Goal: Information Seeking & Learning: Learn about a topic

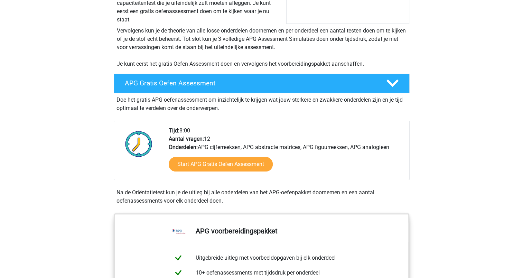
scroll to position [126, 0]
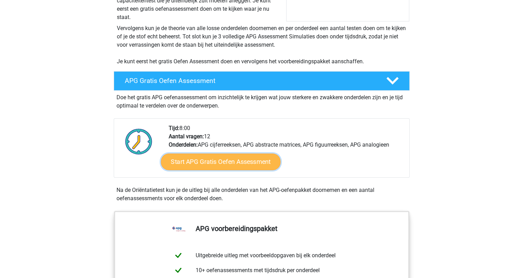
click at [254, 164] on link "Start APG Gratis Oefen Assessment" at bounding box center [221, 161] width 120 height 17
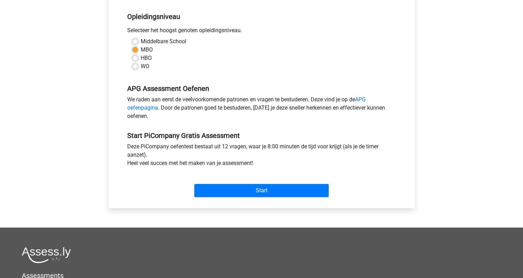
scroll to position [143, 0]
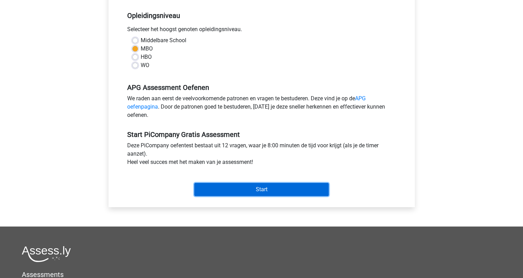
click at [284, 196] on input "Start" at bounding box center [261, 189] width 134 height 13
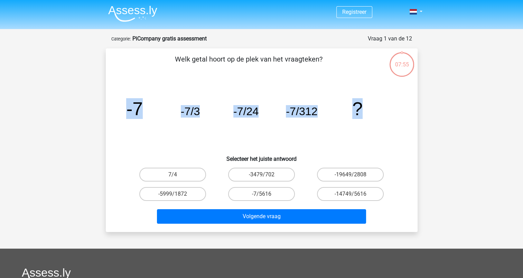
drag, startPoint x: 178, startPoint y: 58, endPoint x: 365, endPoint y: 115, distance: 195.7
click at [365, 115] on div "Welk getal hoort op de plek van het vraagteken? image/svg+xml -7 -7/3 -7/24 -7/…" at bounding box center [261, 140] width 306 height 172
copy div "elk getal hoort op de plek van het vraagteken? image/svg+xml -7 -7/3 -7/24 -7/3…"
click at [216, 140] on icon "image/svg+xml -7 -7/3 -7/24 -7/312 ?" at bounding box center [261, 115] width 278 height 70
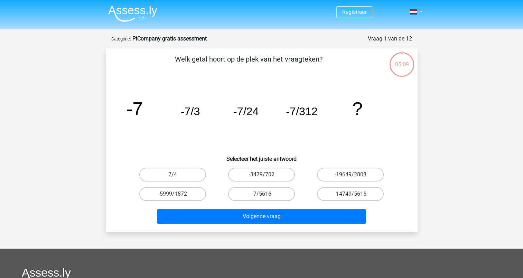
click at [263, 196] on input "-7/5616" at bounding box center [263, 196] width 4 height 4
radio input "true"
click at [270, 192] on label "-7/5616" at bounding box center [261, 194] width 67 height 14
click at [266, 194] on input "-7/5616" at bounding box center [263, 196] width 4 height 4
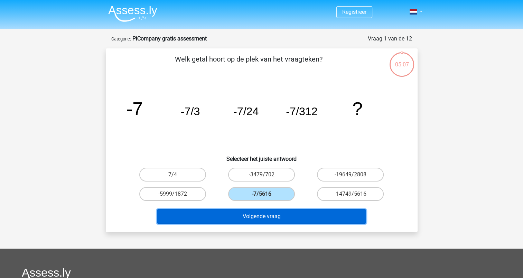
click at [274, 216] on button "Volgende vraag" at bounding box center [261, 216] width 209 height 15
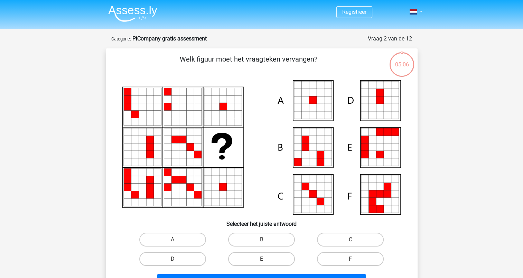
scroll to position [35, 0]
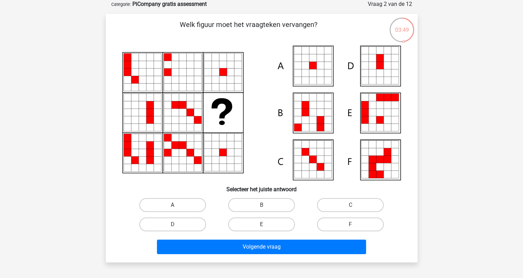
click at [183, 204] on label "A" at bounding box center [172, 205] width 67 height 14
click at [177, 205] on input "A" at bounding box center [174, 207] width 4 height 4
radio input "true"
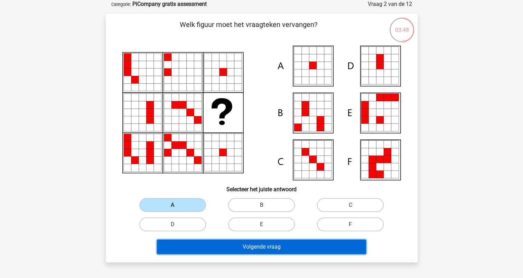
click at [265, 247] on button "Volgende vraag" at bounding box center [261, 246] width 209 height 15
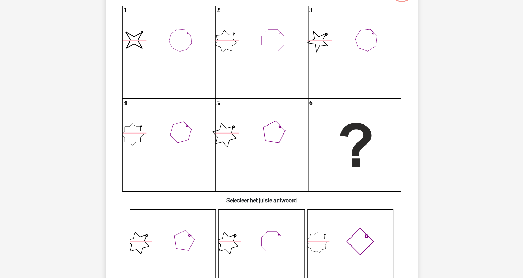
scroll to position [74, 0]
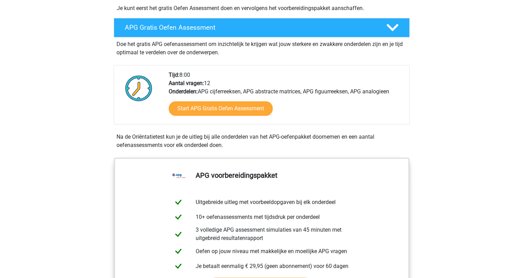
scroll to position [178, 0]
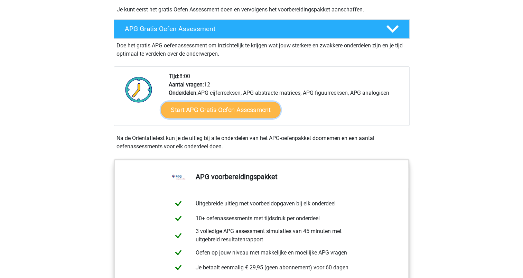
click at [252, 110] on link "Start APG Gratis Oefen Assessment" at bounding box center [221, 110] width 120 height 17
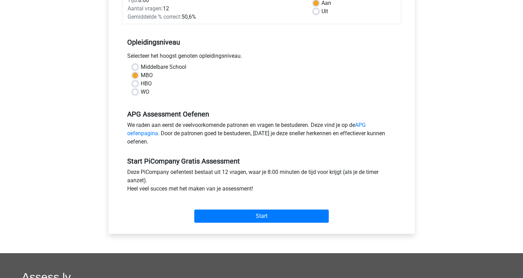
scroll to position [120, 0]
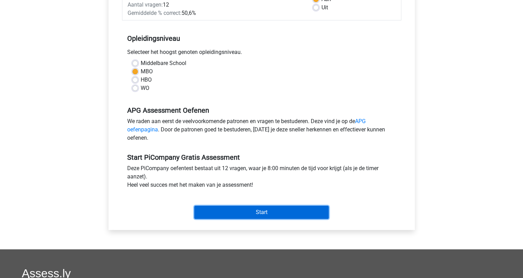
click at [248, 218] on input "Start" at bounding box center [261, 212] width 134 height 13
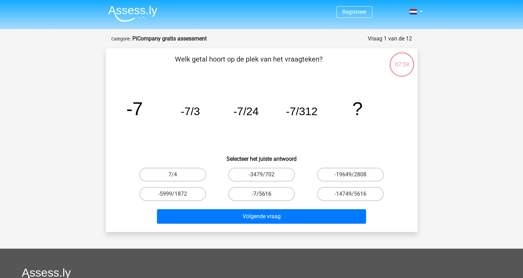
click at [270, 196] on label "-7/5616" at bounding box center [261, 194] width 67 height 14
click at [266, 196] on input "-7/5616" at bounding box center [263, 196] width 4 height 4
radio input "true"
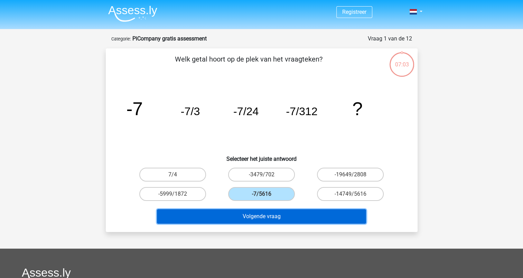
click at [275, 214] on button "Volgende vraag" at bounding box center [261, 216] width 209 height 15
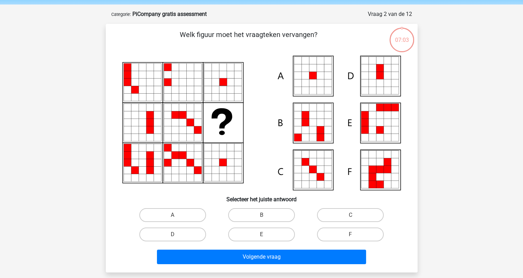
scroll to position [35, 0]
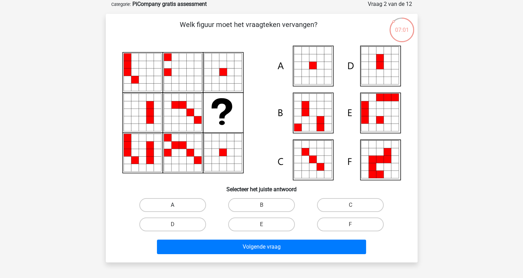
click at [173, 199] on label "A" at bounding box center [172, 205] width 67 height 14
click at [173, 205] on input "A" at bounding box center [174, 207] width 4 height 4
radio input "true"
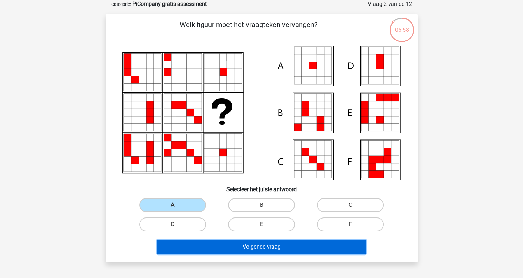
click at [269, 247] on button "Volgende vraag" at bounding box center [261, 246] width 209 height 15
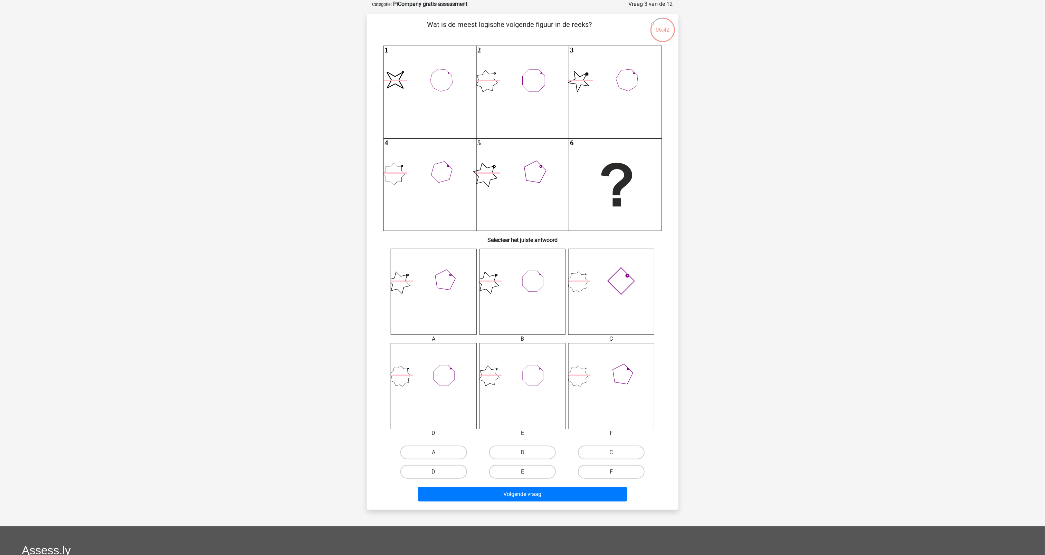
drag, startPoint x: 510, startPoint y: 6, endPoint x: 713, endPoint y: 85, distance: 218.4
click at [522, 85] on div "Registreer" at bounding box center [522, 337] width 1045 height 744
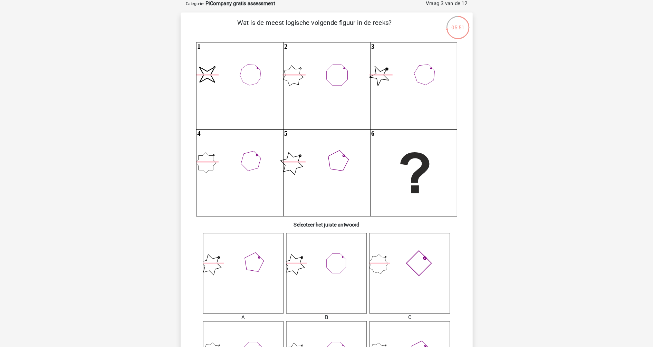
scroll to position [35, 0]
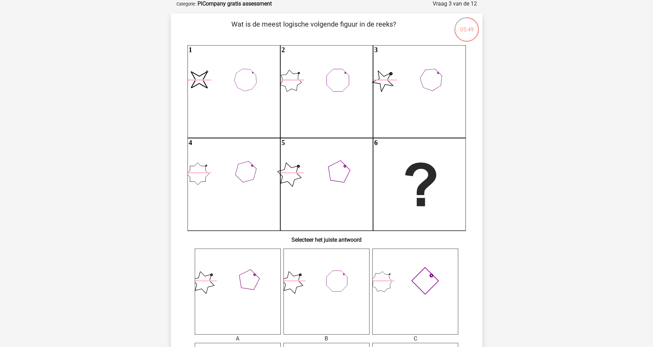
drag, startPoint x: 1000, startPoint y: 4, endPoint x: 566, endPoint y: 285, distance: 516.9
click at [522, 277] on div "Registreer" at bounding box center [326, 337] width 653 height 744
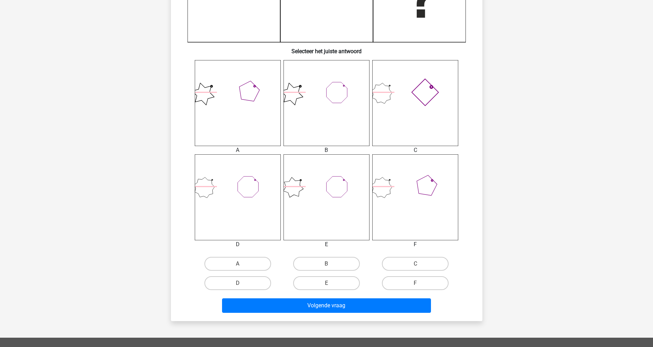
scroll to position [229, 0]
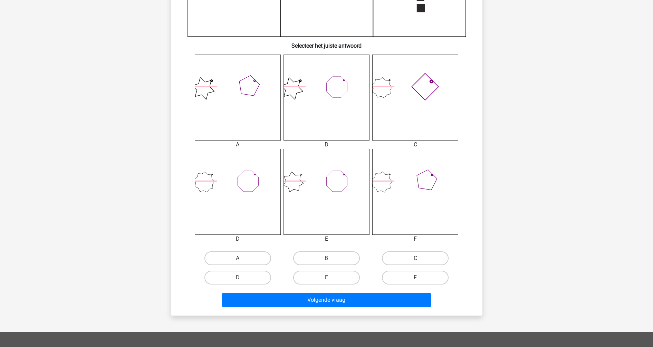
click at [422, 255] on label "C" at bounding box center [415, 258] width 67 height 14
click at [420, 258] on input "C" at bounding box center [418, 260] width 4 height 4
radio input "true"
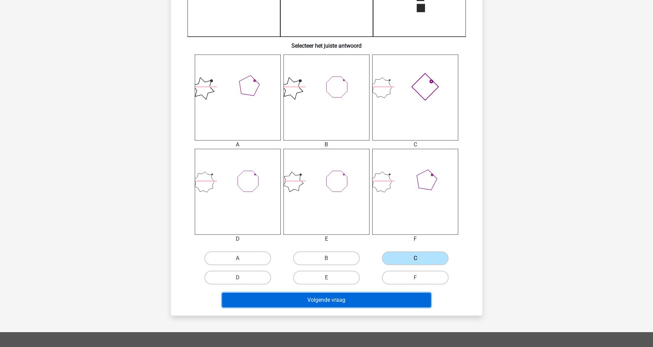
click at [338, 277] on button "Volgende vraag" at bounding box center [326, 300] width 209 height 15
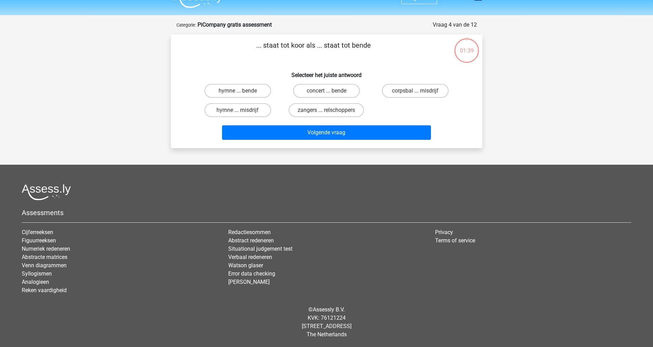
scroll to position [14, 0]
click at [340, 110] on label "zangers ... relschoppers" at bounding box center [326, 110] width 75 height 14
click at [331, 110] on input "zangers ... relschoppers" at bounding box center [328, 112] width 4 height 4
radio input "true"
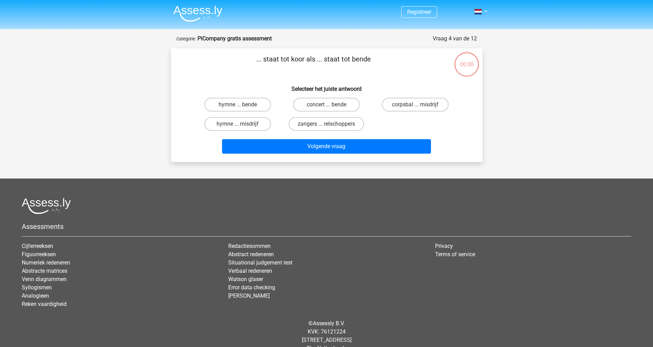
scroll to position [14, 0]
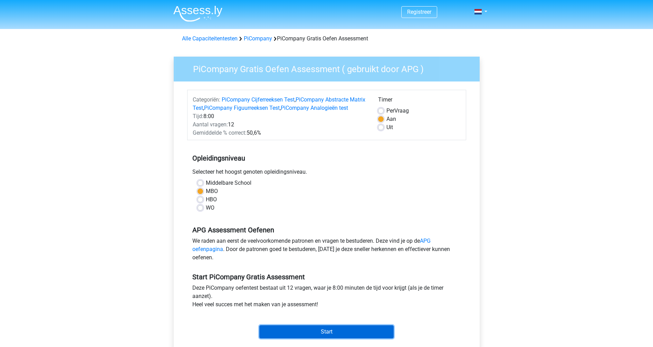
click at [339, 336] on input "Start" at bounding box center [326, 331] width 134 height 13
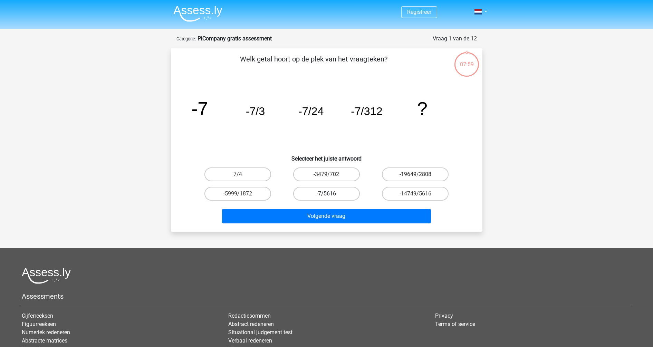
click at [333, 196] on label "-7/5616" at bounding box center [326, 194] width 67 height 14
click at [331, 196] on input "-7/5616" at bounding box center [328, 196] width 4 height 4
radio input "true"
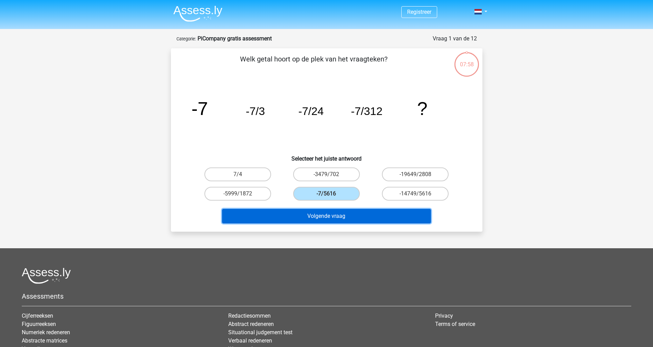
click at [345, 213] on button "Volgende vraag" at bounding box center [326, 216] width 209 height 15
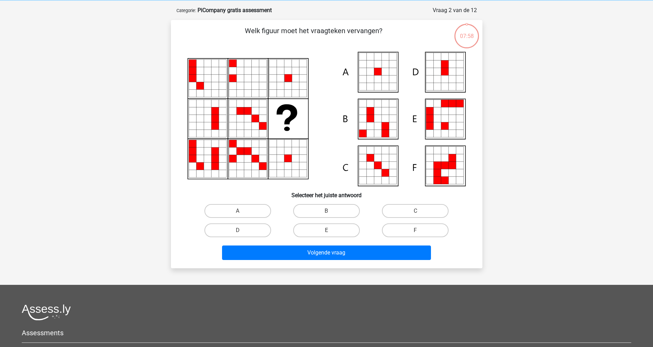
scroll to position [35, 0]
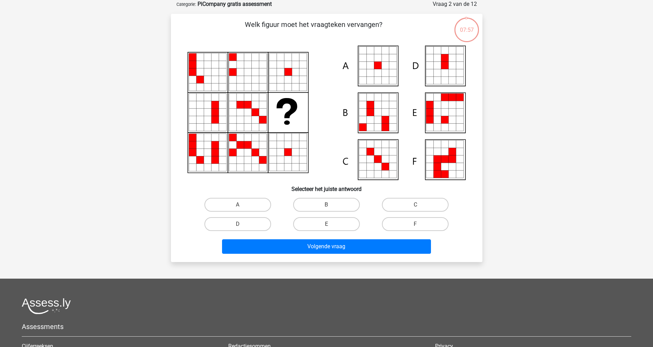
click at [249, 212] on div "A" at bounding box center [237, 204] width 89 height 19
click at [245, 206] on label "A" at bounding box center [238, 205] width 67 height 14
click at [242, 206] on input "A" at bounding box center [240, 207] width 4 height 4
radio input "true"
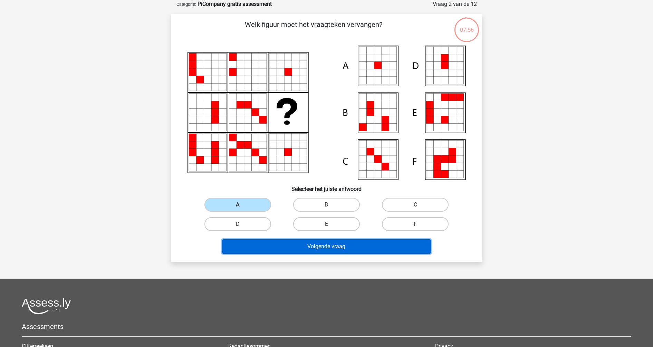
click at [310, 246] on button "Volgende vraag" at bounding box center [326, 246] width 209 height 15
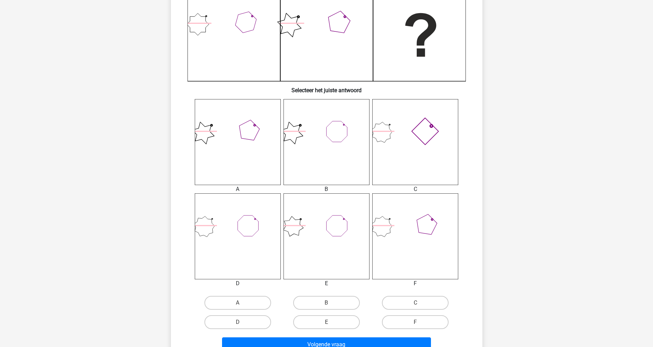
scroll to position [186, 0]
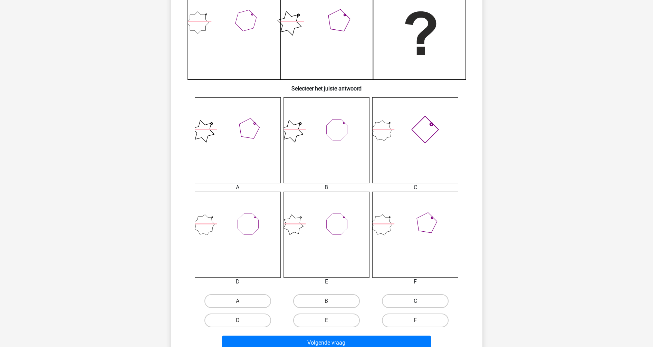
click at [409, 298] on label "C" at bounding box center [415, 301] width 67 height 14
click at [416, 301] on input "C" at bounding box center [418, 303] width 4 height 4
radio input "true"
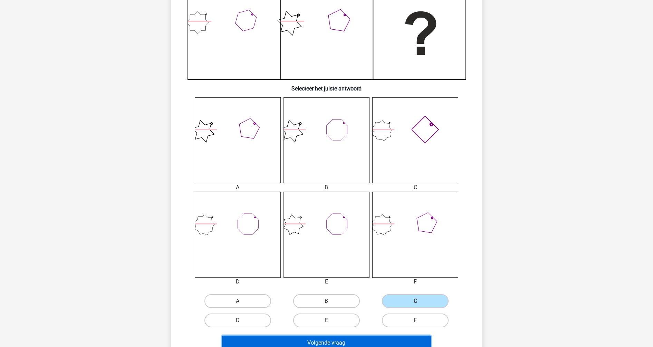
click at [337, 341] on button "Volgende vraag" at bounding box center [326, 343] width 209 height 15
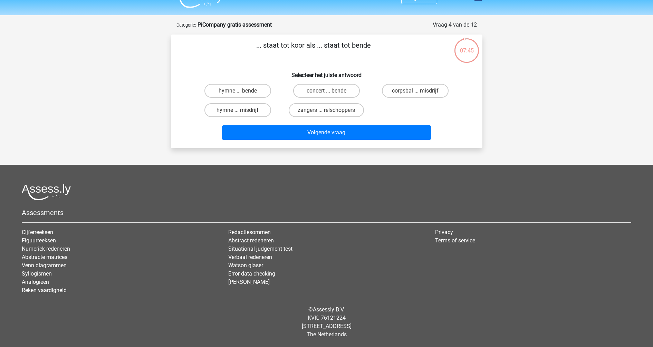
click at [326, 115] on input "zangers ... relschoppers" at bounding box center [328, 112] width 4 height 4
radio input "true"
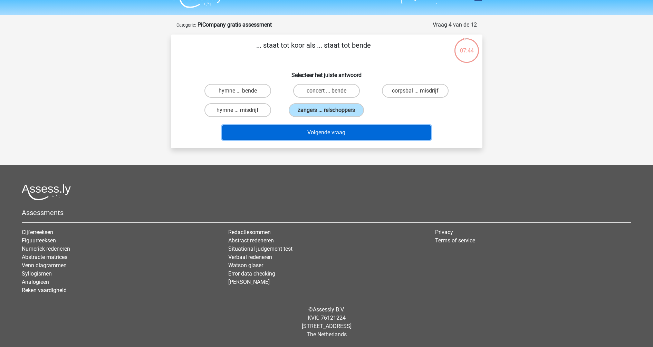
click at [319, 129] on button "Volgende vraag" at bounding box center [326, 132] width 209 height 15
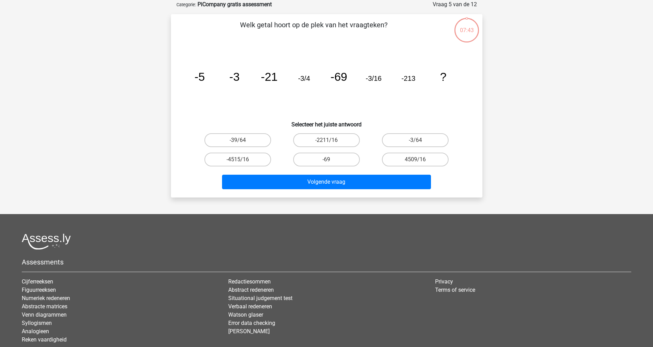
scroll to position [35, 0]
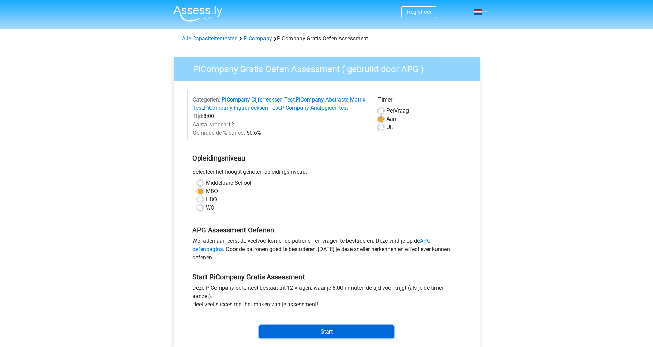
click at [319, 336] on input "Start" at bounding box center [326, 331] width 134 height 13
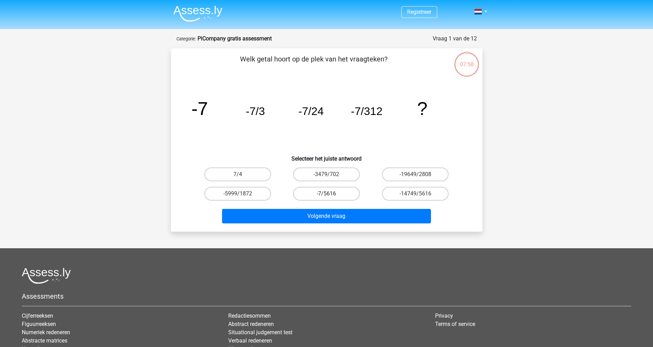
click at [334, 196] on label "-7/5616" at bounding box center [326, 194] width 67 height 14
click at [331, 196] on input "-7/5616" at bounding box center [328, 196] width 4 height 4
radio input "true"
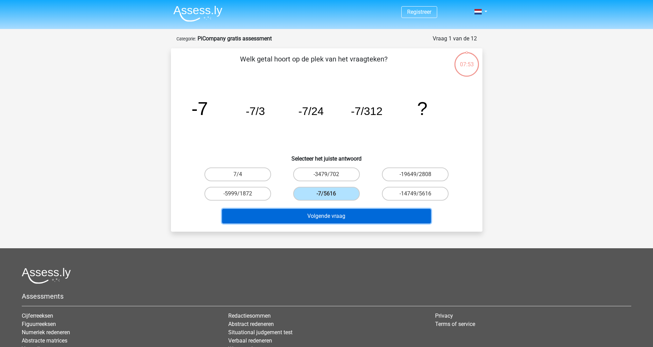
click at [322, 217] on button "Volgende vraag" at bounding box center [326, 216] width 209 height 15
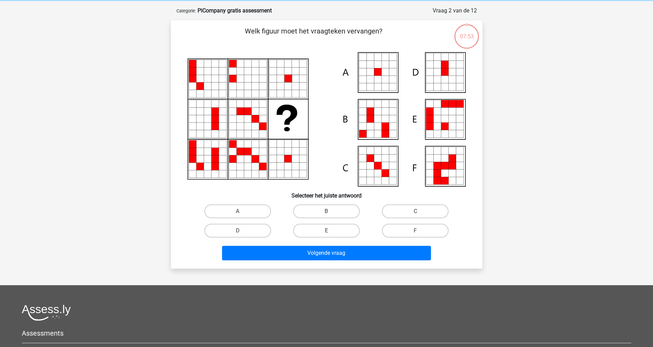
scroll to position [35, 0]
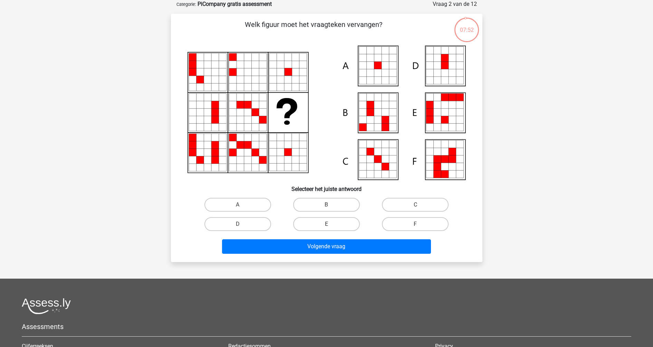
click at [238, 205] on input "A" at bounding box center [240, 207] width 4 height 4
radio input "true"
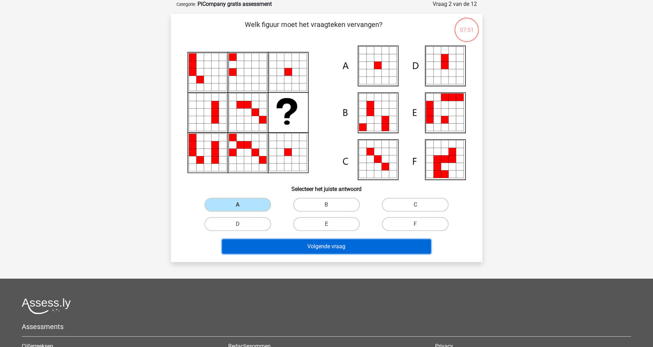
click at [310, 244] on button "Volgende vraag" at bounding box center [326, 246] width 209 height 15
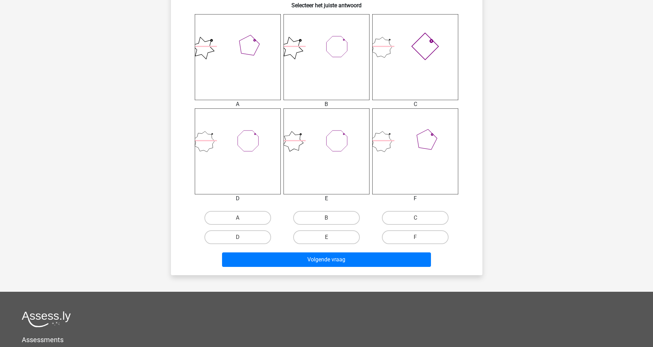
scroll to position [284, 0]
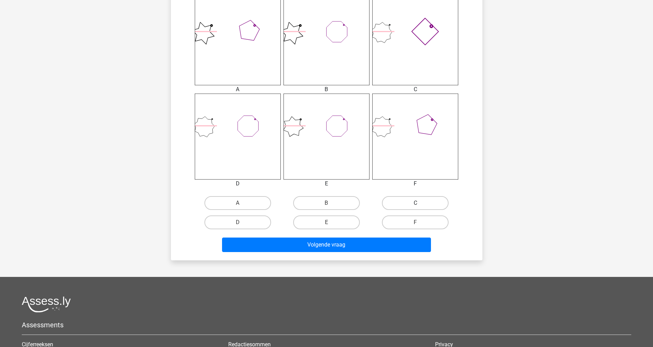
click at [402, 201] on label "C" at bounding box center [415, 203] width 67 height 14
click at [416, 203] on input "C" at bounding box center [418, 205] width 4 height 4
radio input "true"
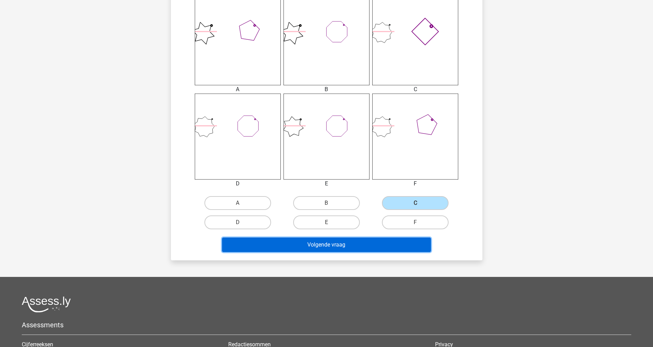
click at [335, 242] on button "Volgende vraag" at bounding box center [326, 245] width 209 height 15
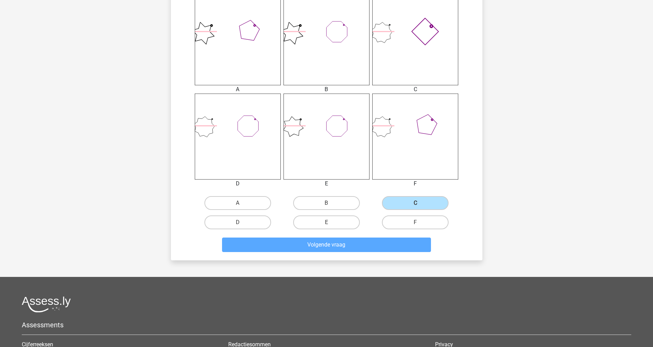
scroll to position [14, 0]
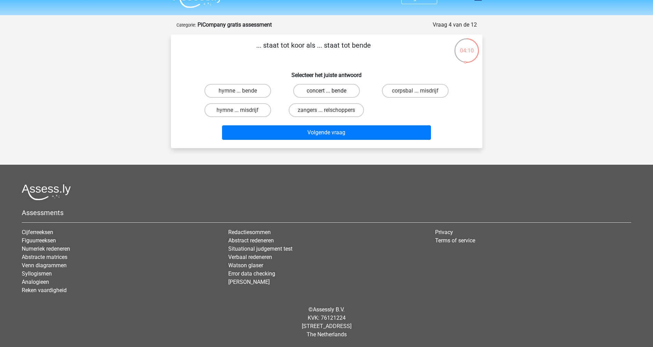
click at [332, 88] on label "concert ... bende" at bounding box center [326, 91] width 67 height 14
click at [331, 91] on input "concert ... bende" at bounding box center [328, 93] width 4 height 4
radio input "true"
click at [321, 106] on label "zangers ... relschoppers" at bounding box center [326, 110] width 75 height 14
click at [326, 110] on input "zangers ... relschoppers" at bounding box center [328, 112] width 4 height 4
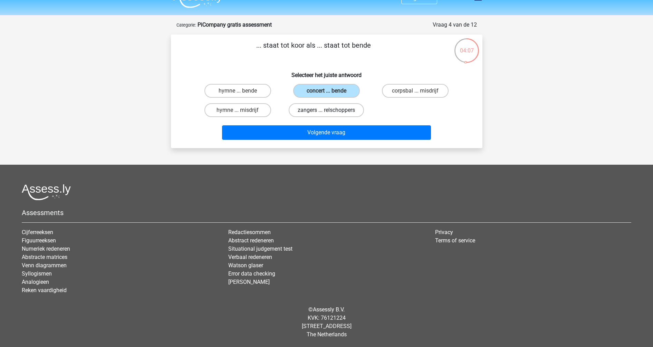
radio input "true"
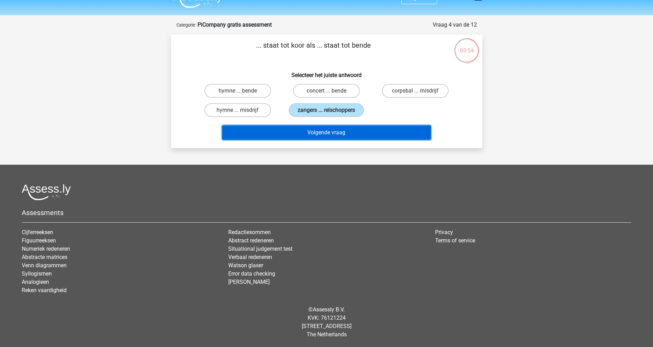
click at [338, 134] on button "Volgende vraag" at bounding box center [326, 132] width 209 height 15
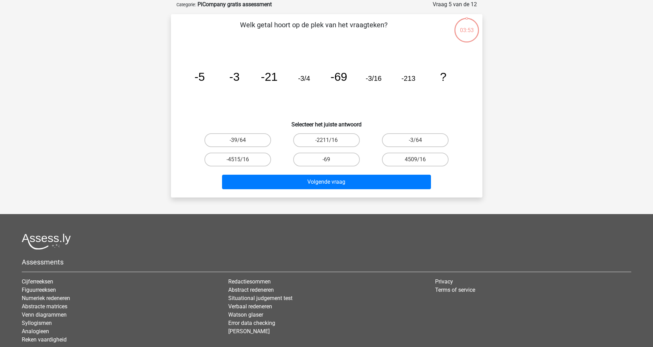
scroll to position [35, 0]
click at [403, 96] on icon "image/svg+xml -5 -3 -21 -3/4 -69 -3/16 -213 ?" at bounding box center [327, 81] width 278 height 70
click at [424, 139] on label "-3/64" at bounding box center [415, 140] width 67 height 14
click at [420, 140] on input "-3/64" at bounding box center [418, 142] width 4 height 4
radio input "true"
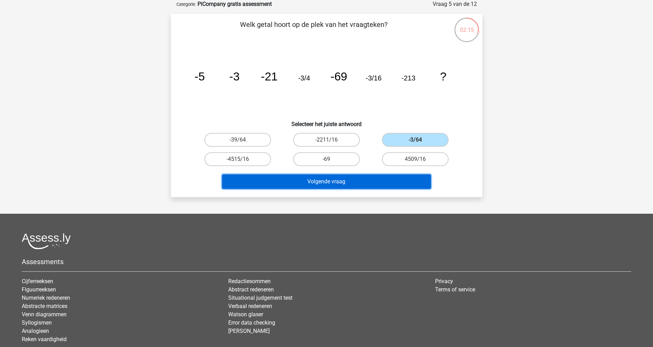
click at [334, 180] on button "Volgende vraag" at bounding box center [326, 181] width 209 height 15
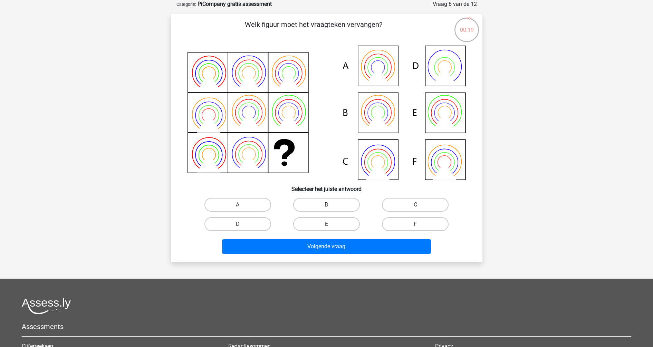
click at [321, 199] on label "B" at bounding box center [326, 205] width 67 height 14
click at [326, 205] on input "B" at bounding box center [328, 207] width 4 height 4
radio input "true"
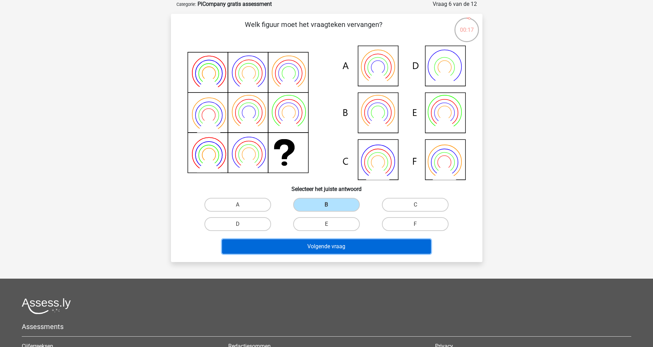
click at [332, 247] on button "Volgende vraag" at bounding box center [326, 246] width 209 height 15
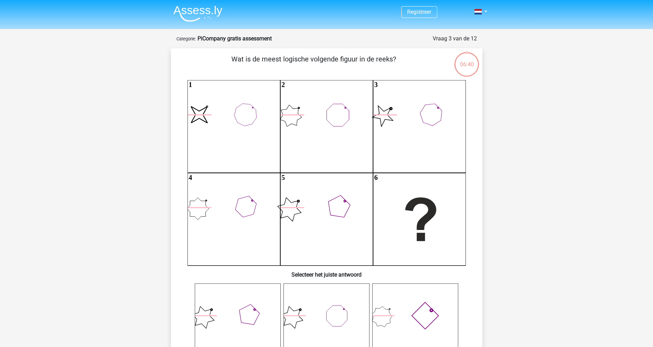
scroll to position [35, 0]
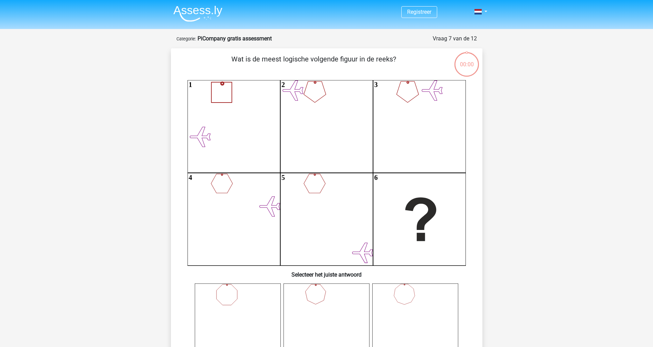
scroll to position [35, 0]
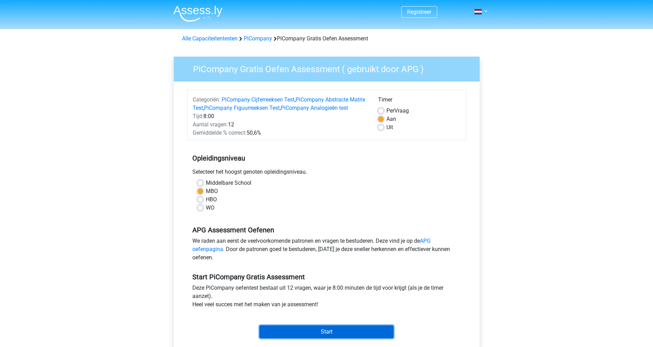
click at [310, 338] on input "Start" at bounding box center [326, 331] width 134 height 13
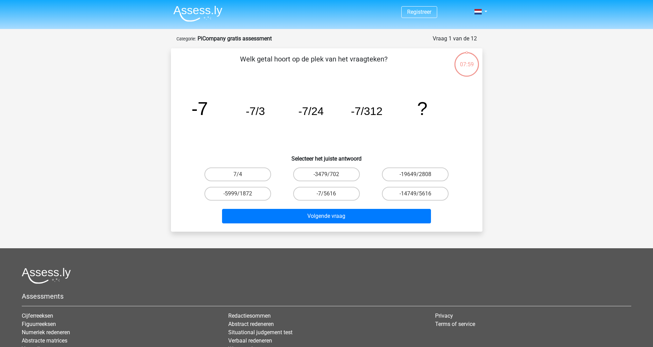
click at [330, 194] on input "-7/5616" at bounding box center [328, 196] width 4 height 4
radio input "true"
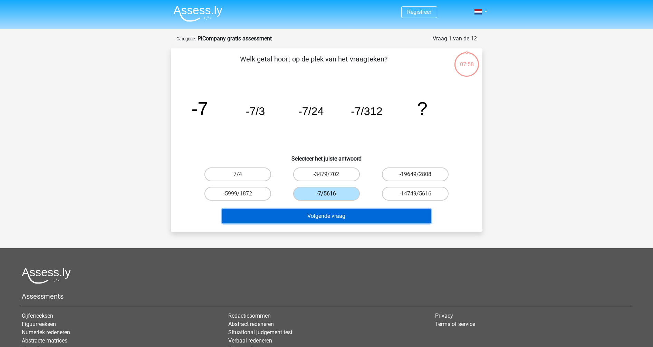
click at [340, 210] on button "Volgende vraag" at bounding box center [326, 216] width 209 height 15
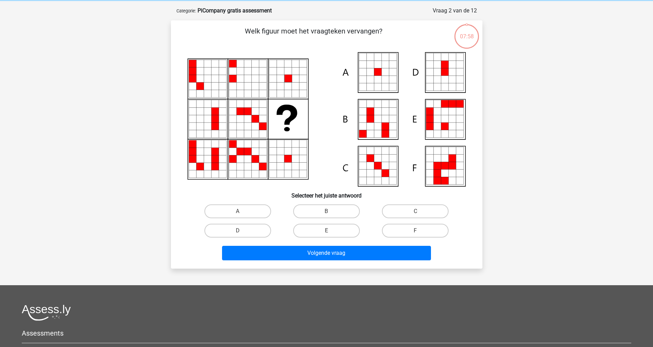
scroll to position [35, 0]
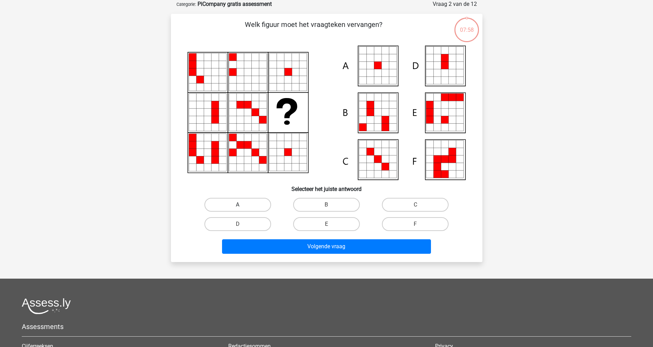
click at [247, 204] on label "A" at bounding box center [238, 205] width 67 height 14
click at [242, 205] on input "A" at bounding box center [240, 207] width 4 height 4
radio input "true"
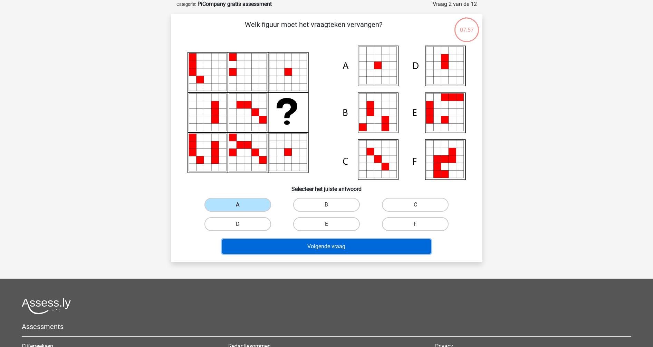
click at [307, 244] on button "Volgende vraag" at bounding box center [326, 246] width 209 height 15
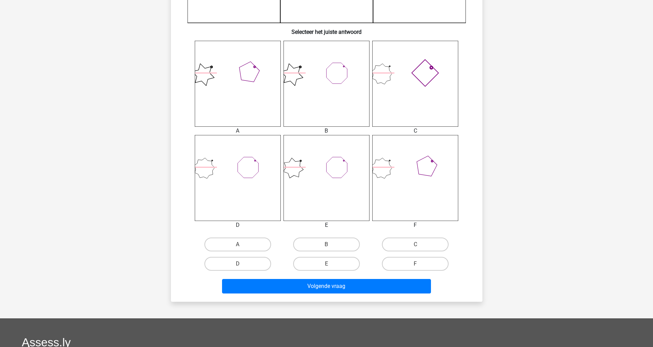
scroll to position [249, 0]
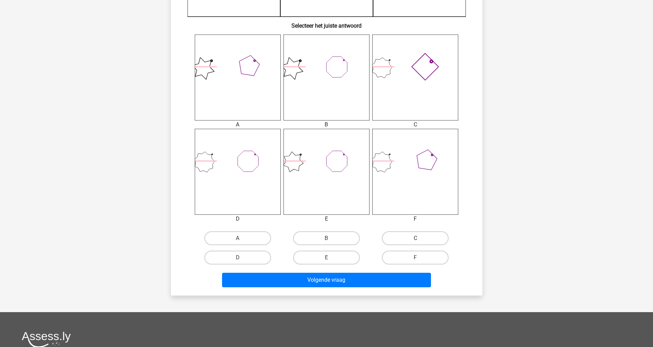
click at [420, 236] on label "C" at bounding box center [415, 238] width 67 height 14
click at [420, 238] on input "C" at bounding box center [418, 240] width 4 height 4
radio input "true"
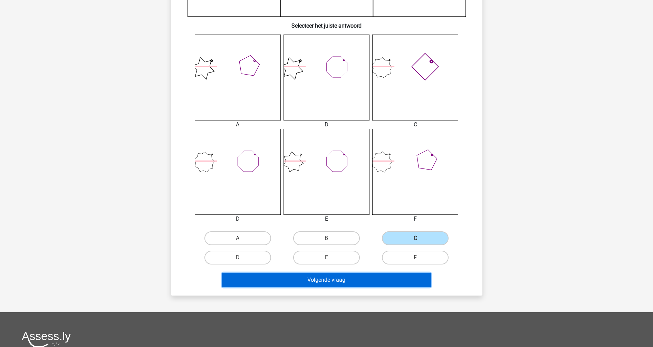
click at [351, 277] on button "Volgende vraag" at bounding box center [326, 280] width 209 height 15
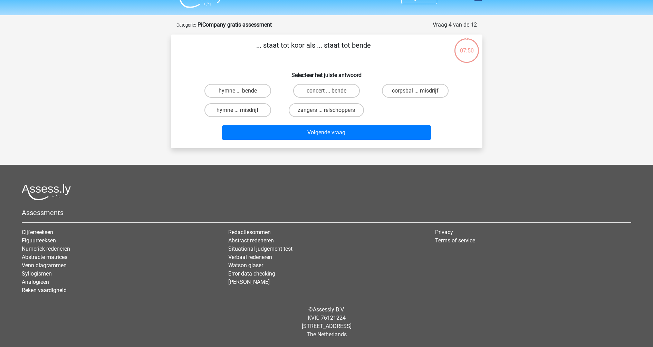
scroll to position [14, 0]
click at [317, 107] on label "zangers ... relschoppers" at bounding box center [326, 110] width 75 height 14
click at [326, 110] on input "zangers ... relschoppers" at bounding box center [328, 112] width 4 height 4
radio input "true"
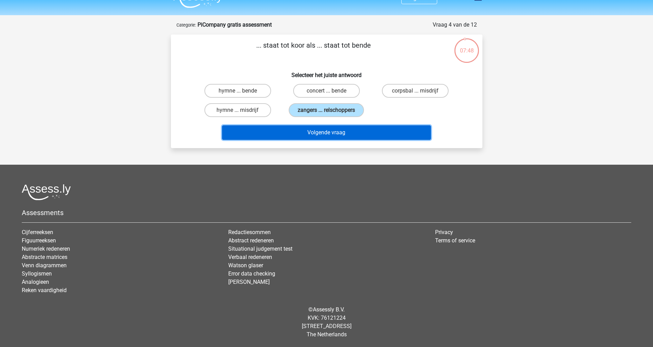
click at [353, 132] on button "Volgende vraag" at bounding box center [326, 132] width 209 height 15
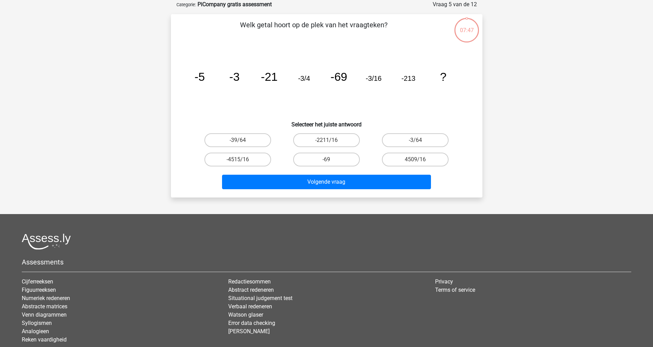
scroll to position [35, 0]
click at [388, 138] on label "-3/64" at bounding box center [415, 140] width 67 height 14
click at [416, 140] on input "-3/64" at bounding box center [418, 142] width 4 height 4
radio input "true"
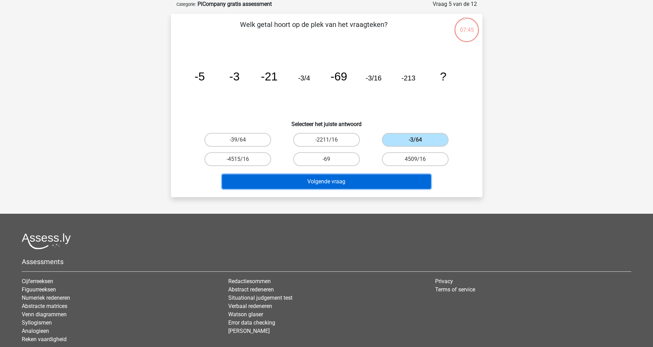
click at [343, 182] on button "Volgende vraag" at bounding box center [326, 181] width 209 height 15
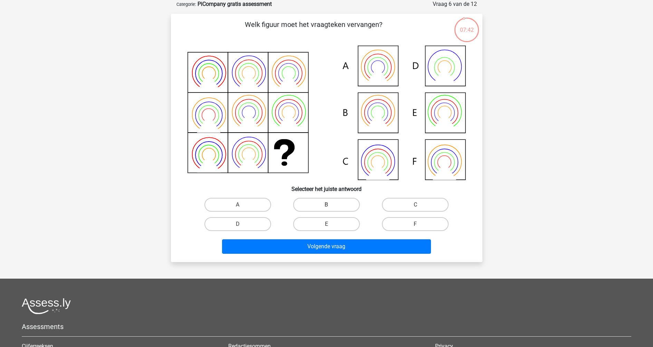
click at [313, 201] on label "B" at bounding box center [326, 205] width 67 height 14
click at [326, 205] on input "B" at bounding box center [328, 207] width 4 height 4
radio input "true"
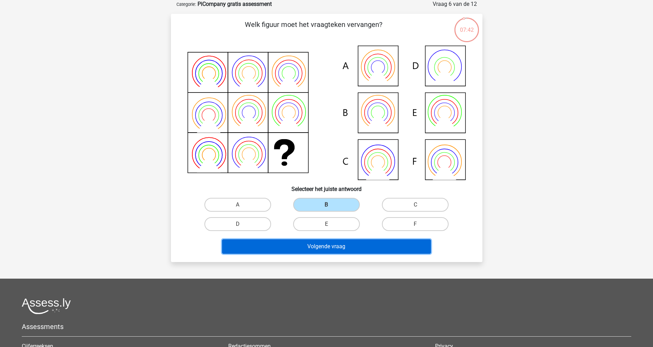
click at [304, 249] on button "Volgende vraag" at bounding box center [326, 246] width 209 height 15
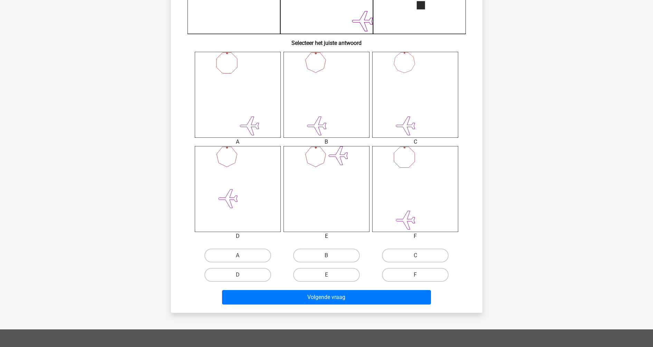
scroll to position [244, 0]
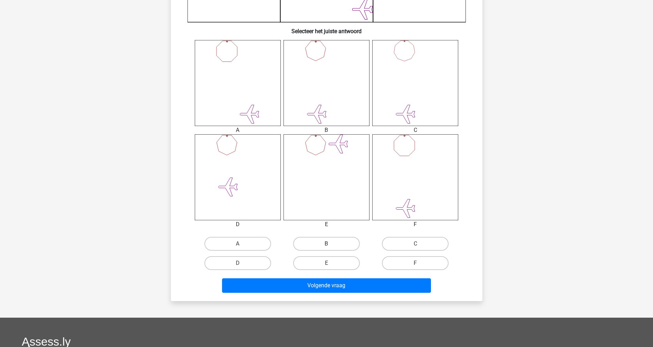
click at [340, 240] on label "B" at bounding box center [326, 244] width 67 height 14
click at [331, 244] on input "B" at bounding box center [328, 246] width 4 height 4
radio input "true"
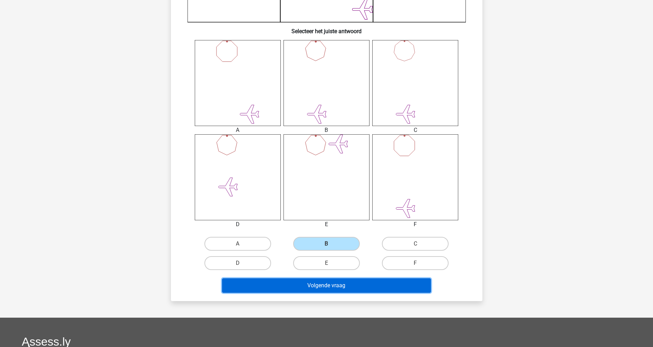
click at [313, 285] on button "Volgende vraag" at bounding box center [326, 285] width 209 height 15
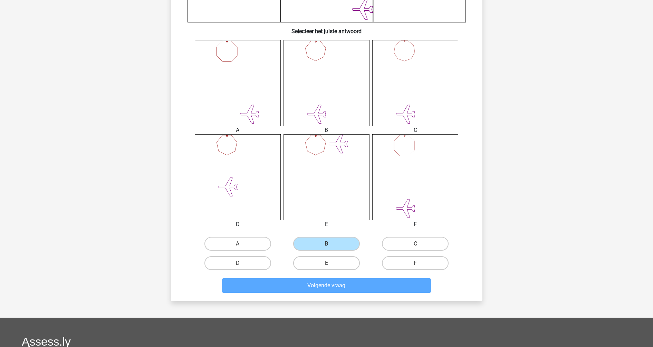
scroll to position [14, 0]
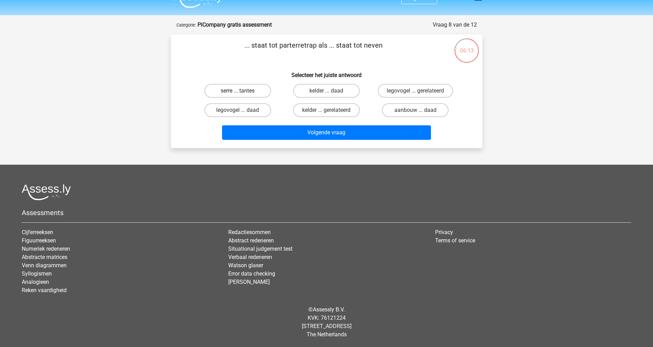
click at [251, 92] on label "serre ... tantes" at bounding box center [238, 91] width 67 height 14
click at [242, 92] on input "serre ... tantes" at bounding box center [240, 93] width 4 height 4
radio input "true"
click at [319, 109] on label "kelder ... gerelateerd" at bounding box center [326, 110] width 67 height 14
click at [326, 110] on input "kelder ... gerelateerd" at bounding box center [328, 112] width 4 height 4
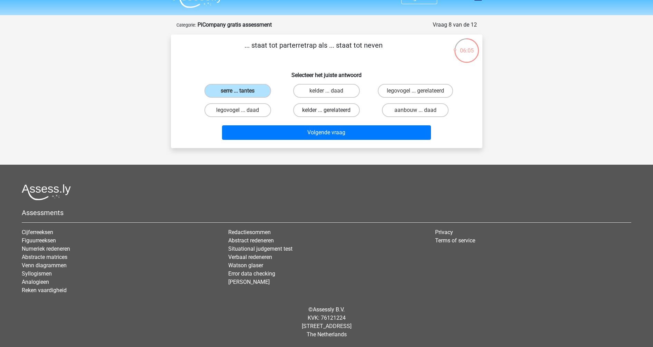
radio input "true"
click at [248, 89] on label "serre ... tantes" at bounding box center [238, 91] width 67 height 14
click at [242, 91] on input "serre ... tantes" at bounding box center [240, 93] width 4 height 4
radio input "true"
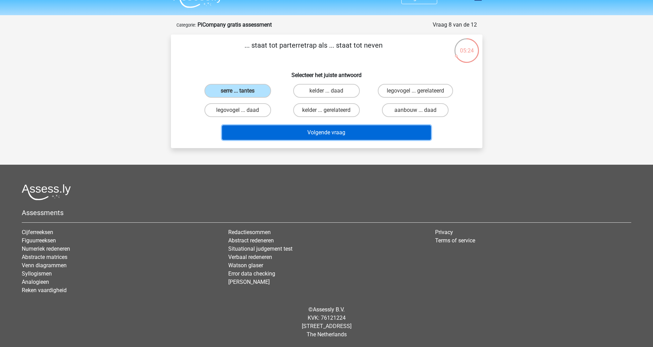
click at [319, 129] on button "Volgende vraag" at bounding box center [326, 132] width 209 height 15
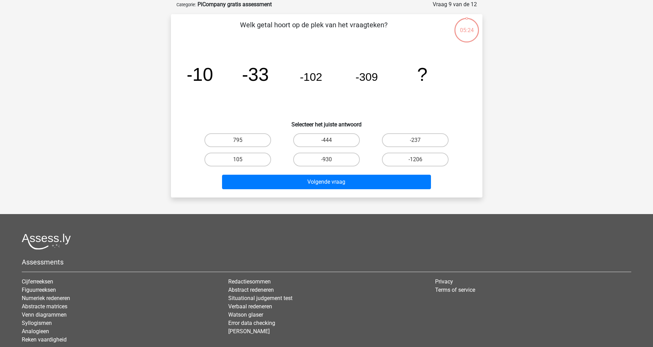
scroll to position [35, 0]
click at [315, 159] on label "-930" at bounding box center [326, 159] width 67 height 14
click at [326, 159] on input "-930" at bounding box center [328, 161] width 4 height 4
radio input "true"
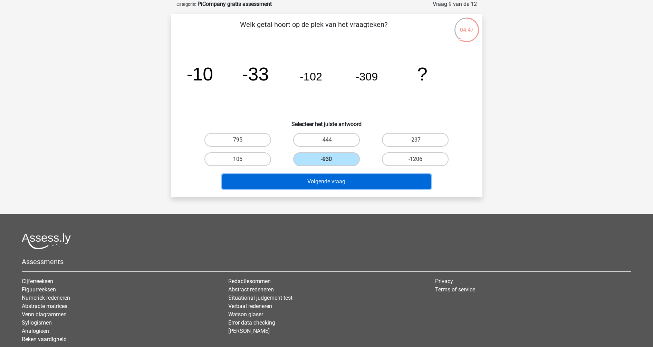
click at [305, 177] on button "Volgende vraag" at bounding box center [326, 181] width 209 height 15
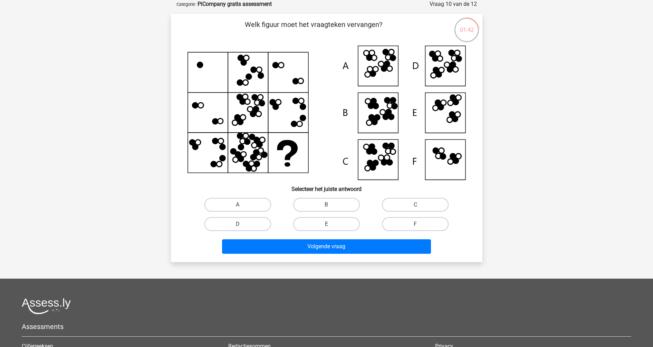
click at [239, 225] on input "D" at bounding box center [240, 226] width 4 height 4
radio input "true"
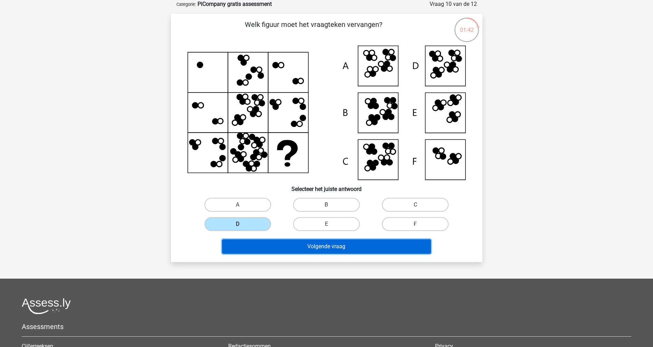
click at [311, 246] on button "Volgende vraag" at bounding box center [326, 246] width 209 height 15
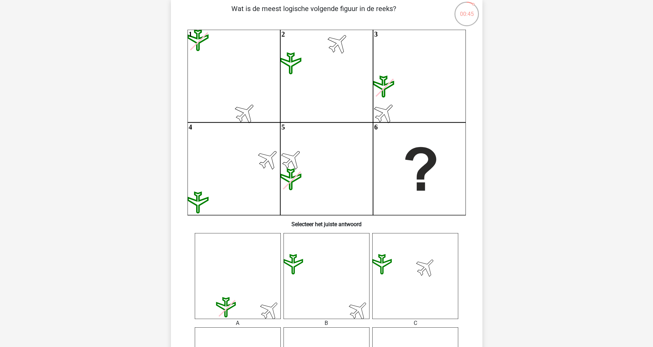
scroll to position [49, 0]
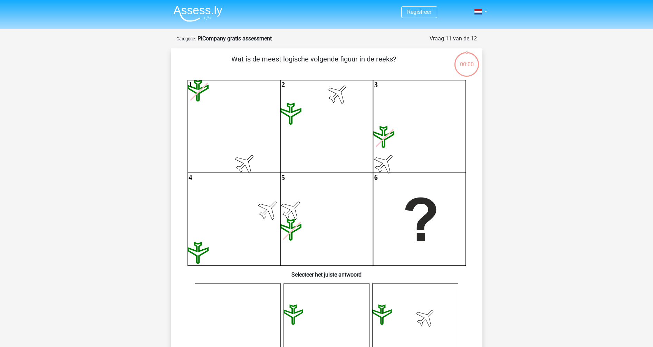
scroll to position [49, 0]
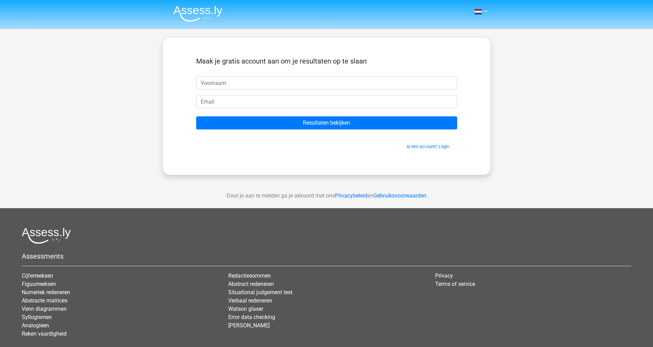
drag, startPoint x: 630, startPoint y: 0, endPoint x: 378, endPoint y: 222, distance: 335.6
click at [378, 222] on footer "Assessments Cijferreeksen Figuurreeksen Numeriek redeneren Abstracte matrices V…" at bounding box center [326, 299] width 653 height 182
